Goal: Task Accomplishment & Management: Complete application form

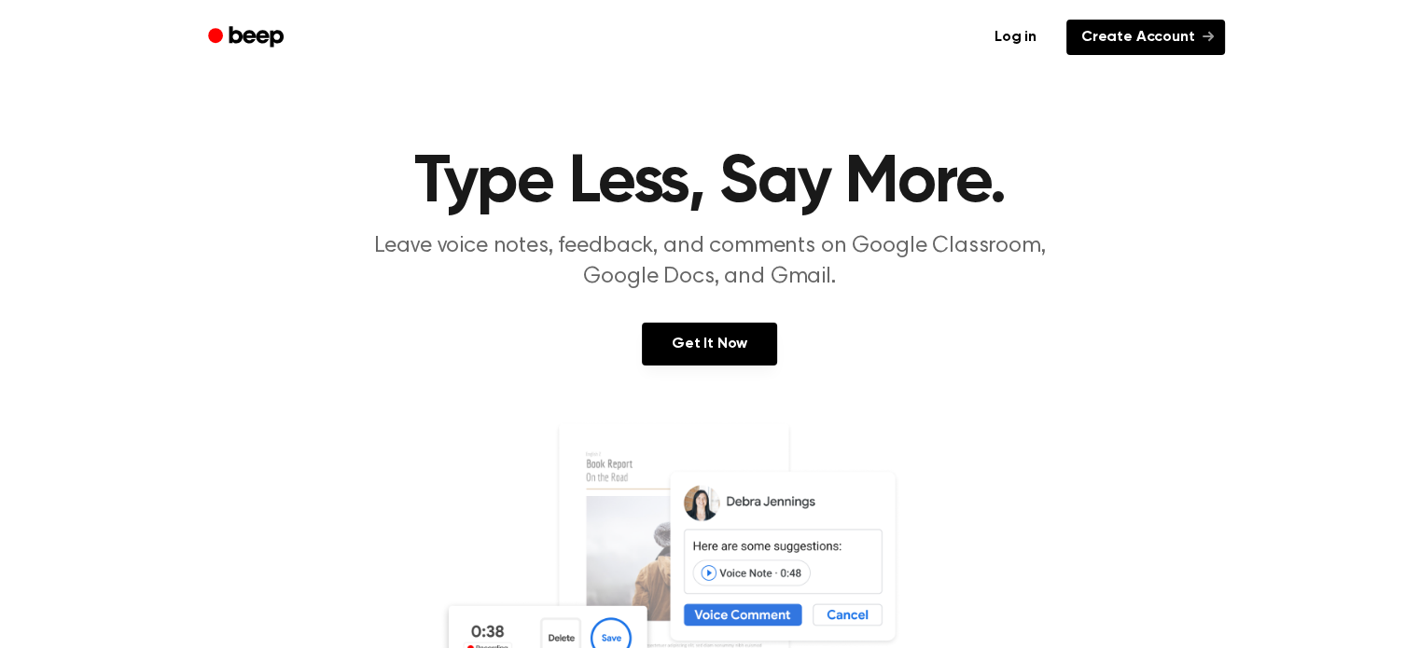
click at [1145, 38] on link "Create Account" at bounding box center [1145, 37] width 159 height 35
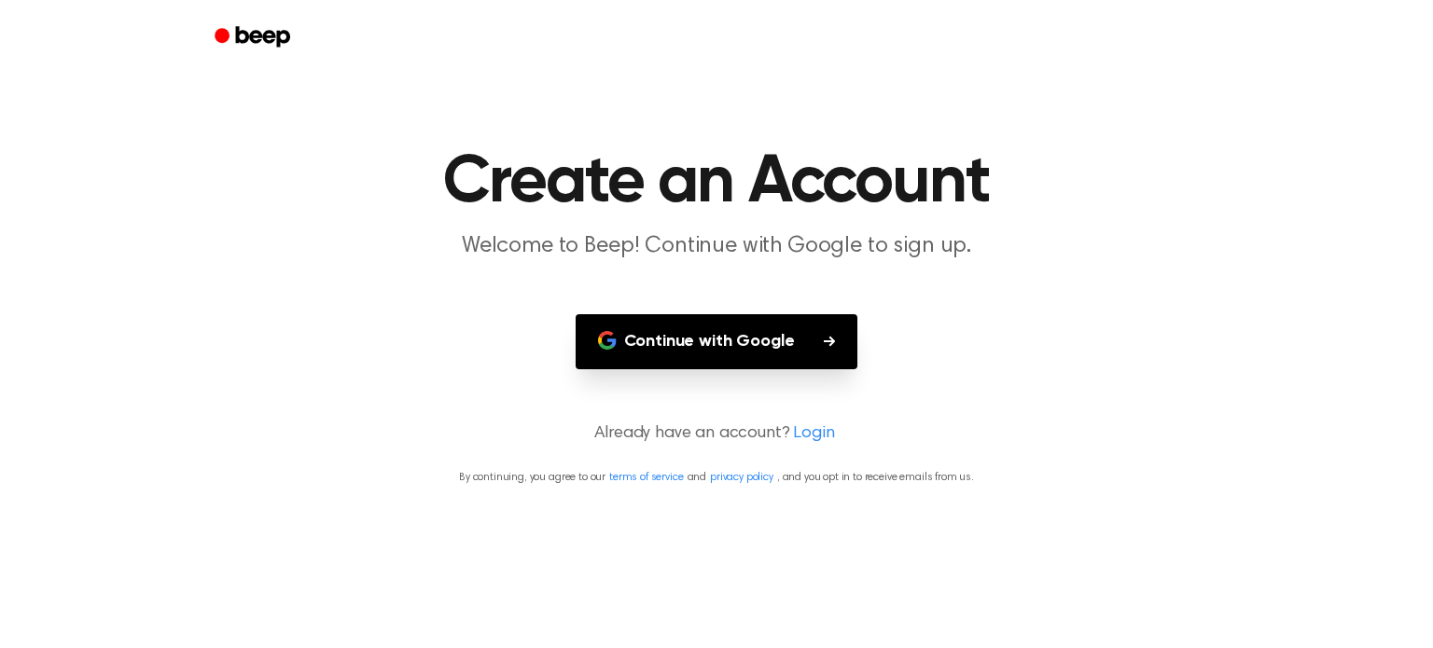
click at [738, 337] on button "Continue with Google" at bounding box center [716, 341] width 283 height 55
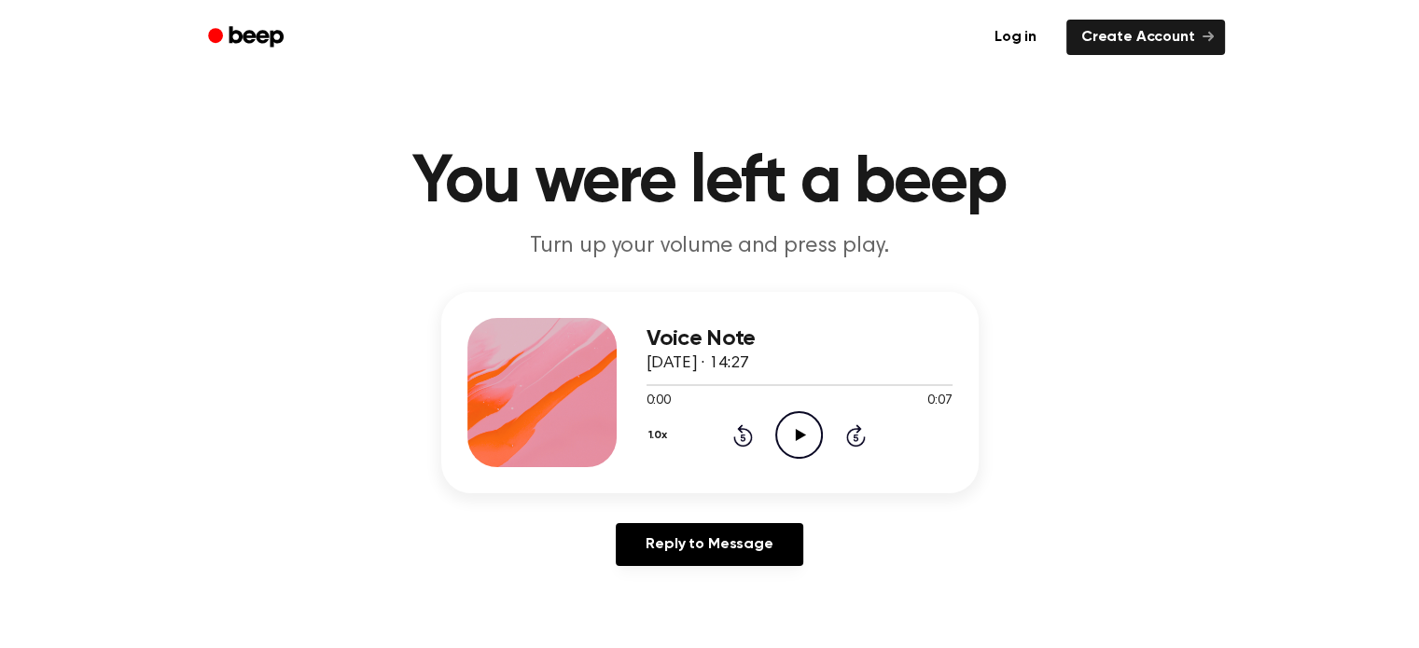
click at [786, 444] on icon "Play Audio" at bounding box center [799, 435] width 48 height 48
click at [801, 419] on icon "Pause Audio" at bounding box center [799, 435] width 48 height 48
